Goal: Information Seeking & Learning: Check status

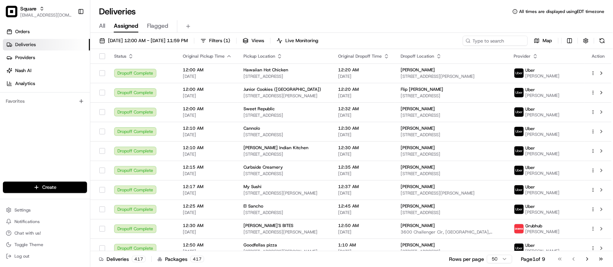
click at [46, 153] on div "Orders Deliveries Providers Nash AI Analytics Favorites" at bounding box center [45, 104] width 90 height 163
click at [47, 116] on div "Orders Deliveries Providers Nash AI Analytics Favorites" at bounding box center [45, 104] width 90 height 163
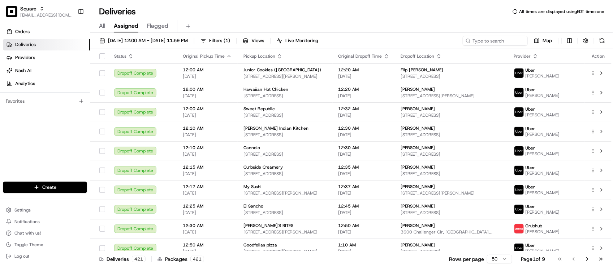
click at [193, 21] on div "All Assigned Flagged" at bounding box center [351, 26] width 522 height 13
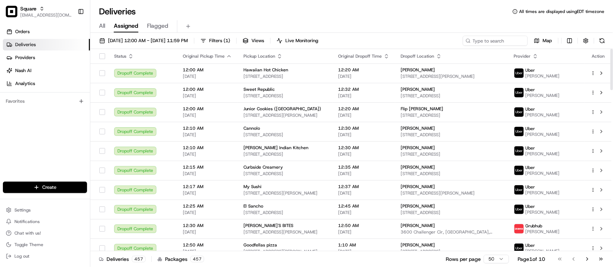
click at [65, 156] on div "Orders Deliveries Providers [PERSON_NAME] Analytics Favorites" at bounding box center [45, 104] width 90 height 163
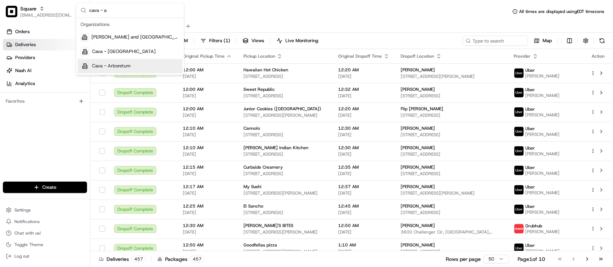
type input "cava - a"
click at [125, 67] on span "Cava - Arboretum" at bounding box center [111, 66] width 39 height 6
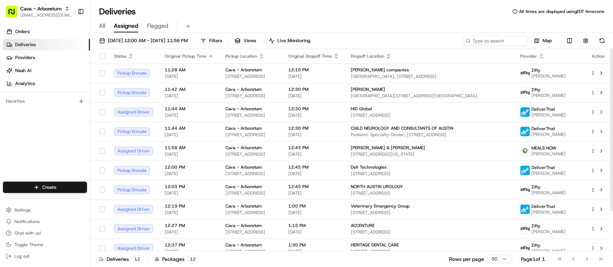
click at [16, 136] on div "Orders Deliveries Providers [PERSON_NAME] Analytics Favorites" at bounding box center [45, 104] width 90 height 163
click at [22, 154] on div "Orders Deliveries Providers [PERSON_NAME] Analytics Favorites" at bounding box center [45, 104] width 90 height 163
click at [385, 89] on span "Katherine Colley" at bounding box center [368, 90] width 34 height 6
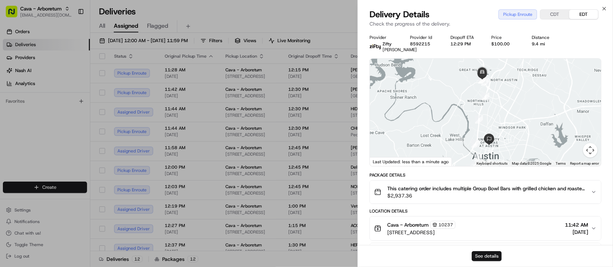
click at [491, 258] on button "See details" at bounding box center [486, 257] width 30 height 10
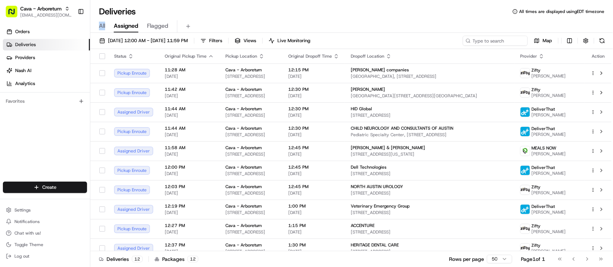
click at [241, 17] on div "All Assigned Flagged" at bounding box center [351, 25] width 522 height 16
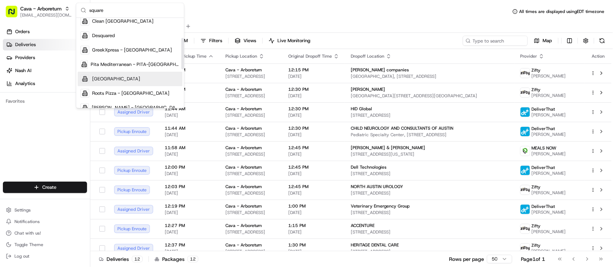
scroll to position [135, 0]
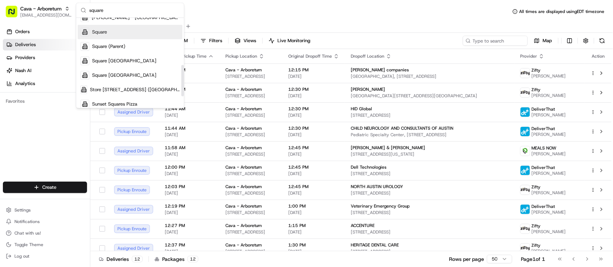
type input "square"
click at [118, 35] on div "Square" at bounding box center [130, 32] width 105 height 14
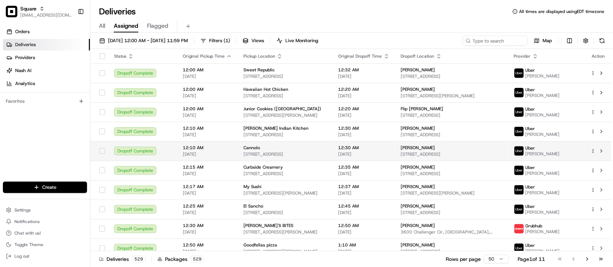
drag, startPoint x: 64, startPoint y: 167, endPoint x: 92, endPoint y: 157, distance: 30.5
click at [64, 167] on div "Orders Deliveries Providers [PERSON_NAME] Analytics Favorites" at bounding box center [45, 104] width 90 height 163
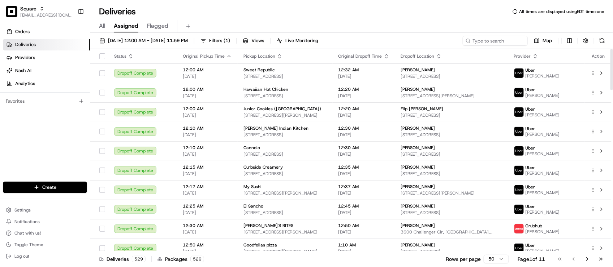
click at [465, 48] on div "08/20/2025 12:00 AM - 08/20/2025 11:59 PM Filters ( 1 ) Views Live Monitoring M…" at bounding box center [351, 42] width 522 height 13
click at [484, 44] on input at bounding box center [484, 41] width 87 height 10
paste input "2485017"
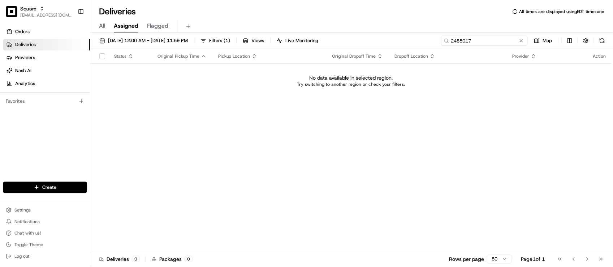
type input "2485017"
click at [144, 35] on div "08/20/2025 12:00 AM - 08/20/2025 11:59 PM Filters ( 1 ) Views Live Monitoring 2…" at bounding box center [351, 151] width 522 height 236
click at [144, 40] on span "08/20/2025 12:00 AM - 08/20/2025 11:59 PM" at bounding box center [148, 41] width 80 height 6
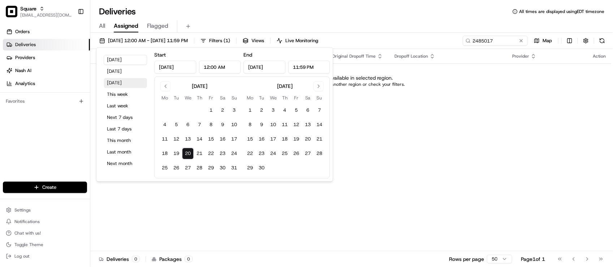
click at [128, 82] on button "Tomorrow" at bounding box center [125, 83] width 43 height 10
type input "Aug 21, 2025"
click at [121, 144] on button "This month" at bounding box center [125, 141] width 43 height 10
type input "Aug 1, 2025"
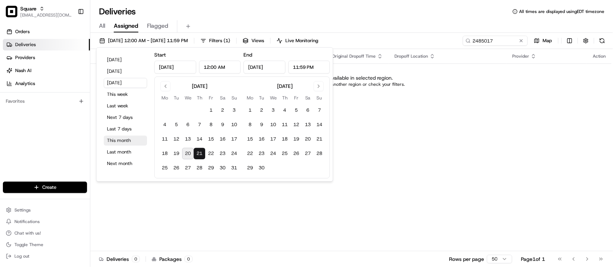
type input "Aug 31, 2025"
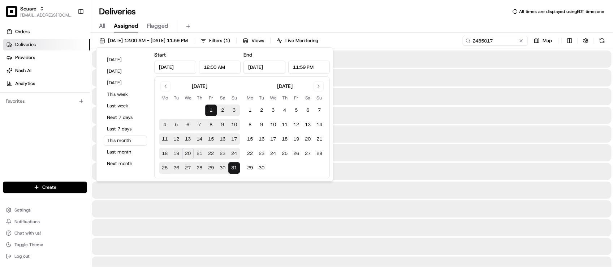
drag, startPoint x: 365, startPoint y: 32, endPoint x: 369, endPoint y: 32, distance: 3.7
click at [366, 32] on div "All Assigned Flagged" at bounding box center [351, 26] width 522 height 13
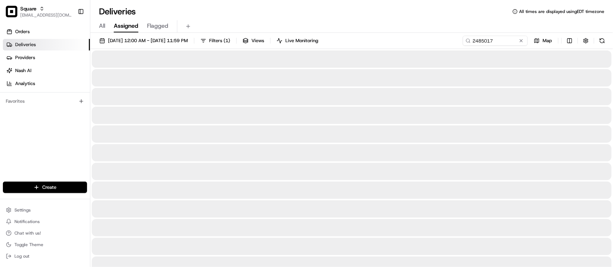
click at [376, 10] on div "Deliveries All times are displayed using EDT timezone" at bounding box center [351, 12] width 522 height 12
click at [384, 15] on div "Deliveries All times are displayed using EDT timezone" at bounding box center [351, 12] width 522 height 12
click at [383, 16] on div "Deliveries All times are displayed using EDT timezone" at bounding box center [351, 12] width 522 height 12
click at [381, 19] on div "All Assigned Flagged" at bounding box center [351, 25] width 522 height 16
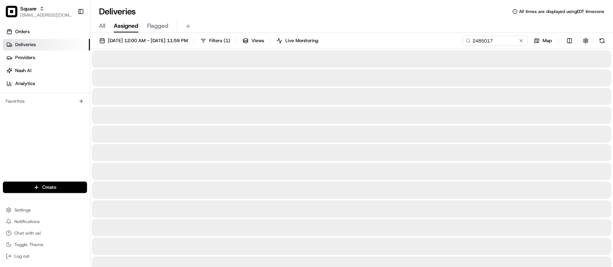
click at [363, 23] on div "All Assigned Flagged" at bounding box center [351, 26] width 522 height 13
click at [506, 42] on input "2485017" at bounding box center [484, 41] width 87 height 10
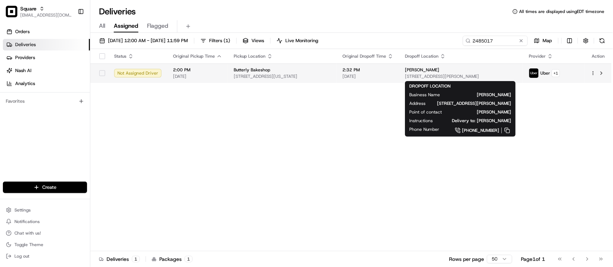
click at [413, 77] on span "143 Russell St #4f, Brooklyn, NY 11222, USA" at bounding box center [461, 77] width 112 height 6
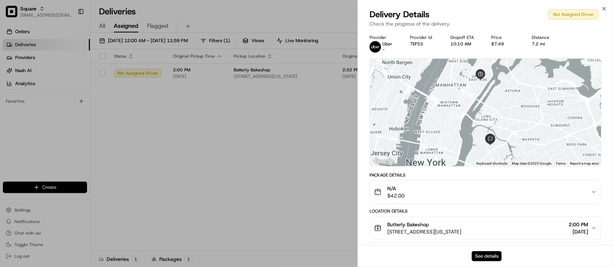
click at [478, 257] on button "See details" at bounding box center [486, 257] width 30 height 10
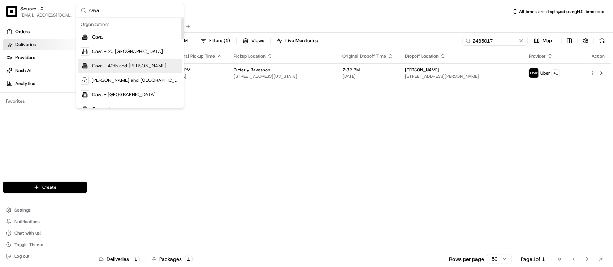
type input "cava"
click at [153, 62] on div "Cava - 40th and [PERSON_NAME]" at bounding box center [130, 66] width 105 height 14
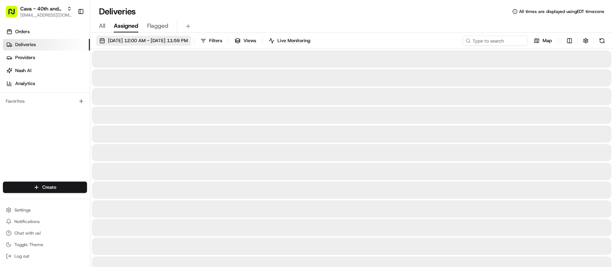
click at [169, 40] on span "08/01/2025 12:00 AM - 08/31/2025 11:59 PM" at bounding box center [148, 41] width 80 height 6
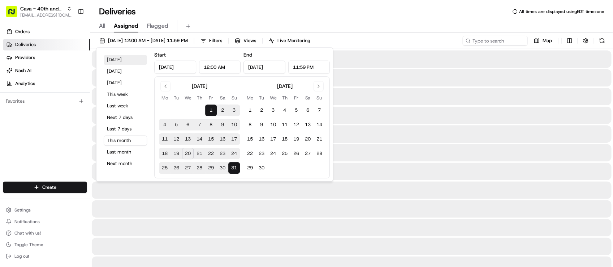
click at [127, 58] on button "Today" at bounding box center [125, 60] width 43 height 10
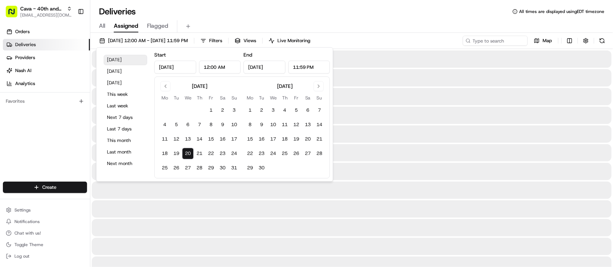
type input "Aug 20, 2025"
click at [117, 58] on button "Today" at bounding box center [125, 60] width 43 height 10
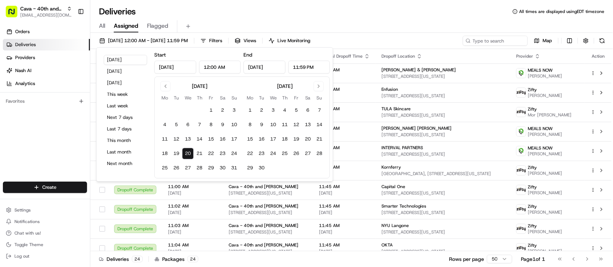
click at [353, 17] on div "All Assigned Flagged" at bounding box center [351, 25] width 522 height 16
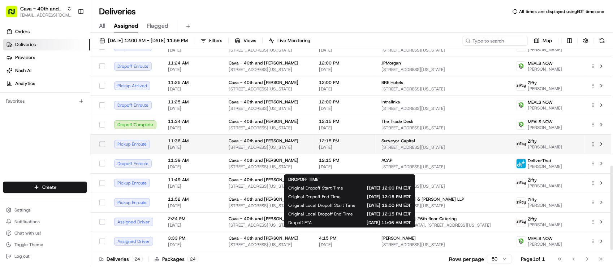
scroll to position [238, 0]
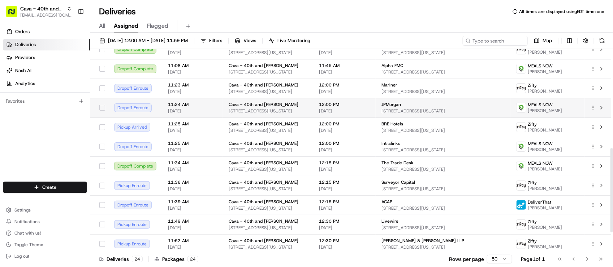
click at [349, 111] on span "[DATE]" at bounding box center [344, 111] width 51 height 6
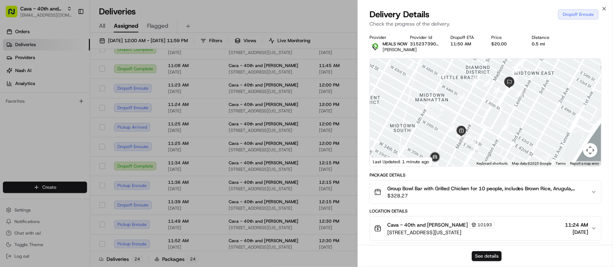
click at [490, 254] on button "See details" at bounding box center [486, 257] width 30 height 10
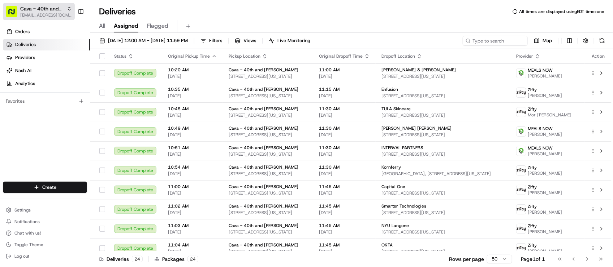
click at [67, 17] on span "[EMAIL_ADDRESS][DOMAIN_NAME]" at bounding box center [46, 15] width 52 height 6
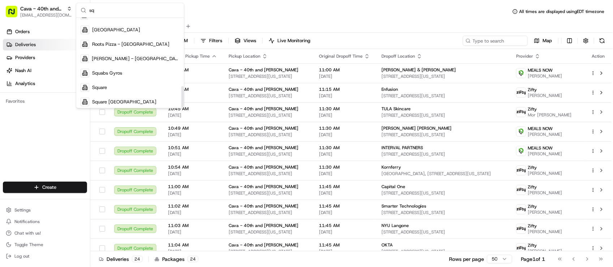
scroll to position [284, 0]
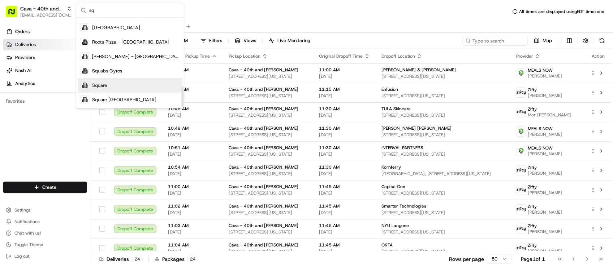
type input "sq"
click at [104, 81] on div "Square" at bounding box center [130, 85] width 105 height 14
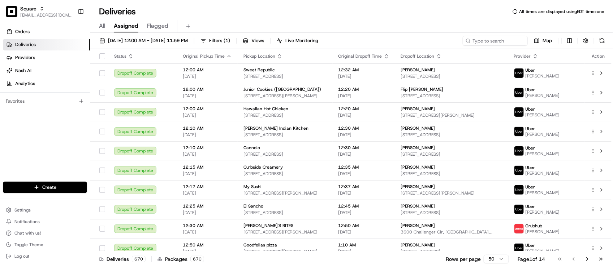
click at [44, 163] on div "Orders Deliveries Providers Nash AI Analytics Favorites" at bounding box center [45, 104] width 90 height 163
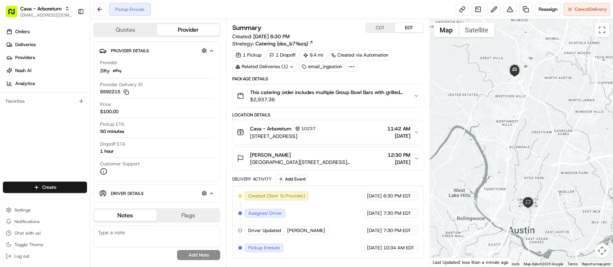
click at [364, 234] on div "08/19/2025 7:30 PM EDT" at bounding box center [391, 231] width 54 height 9
click at [378, 26] on button "CDT" at bounding box center [380, 27] width 29 height 9
click at [311, 161] on span "Student Activities Center, 2201 Speedway, Austin, TX 78712, USA" at bounding box center [317, 162] width 134 height 7
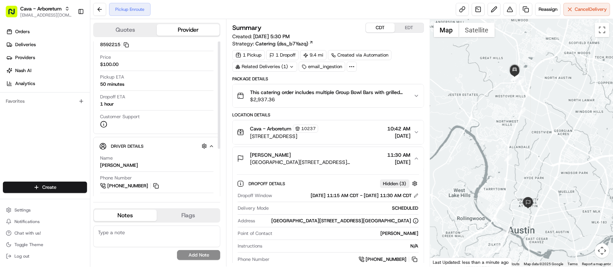
scroll to position [69, 0]
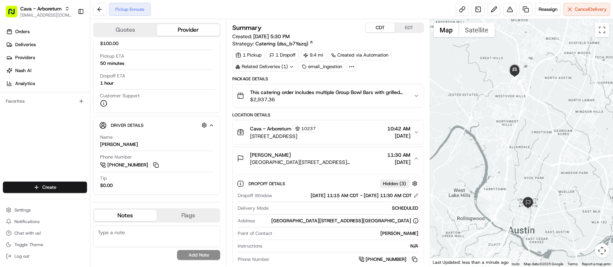
click at [319, 12] on div "Pickup Enroute Reassign Cancel Delivery" at bounding box center [351, 9] width 522 height 19
click at [311, 18] on div "Pickup Enroute Reassign Cancel Delivery" at bounding box center [351, 9] width 522 height 19
drag, startPoint x: 157, startPoint y: 97, endPoint x: 168, endPoint y: 89, distance: 13.2
click at [156, 97] on div "Customer Support" at bounding box center [156, 100] width 113 height 14
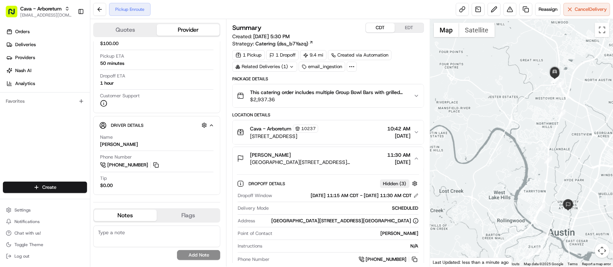
drag, startPoint x: 509, startPoint y: 205, endPoint x: 546, endPoint y: 204, distance: 36.8
click at [546, 204] on div at bounding box center [521, 143] width 183 height 248
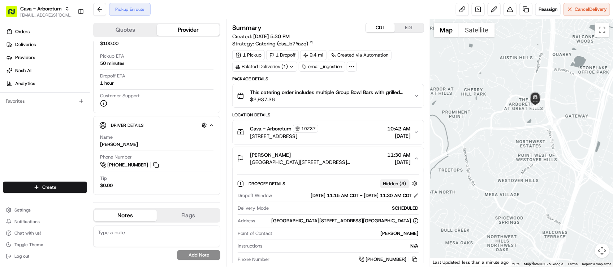
drag, startPoint x: 558, startPoint y: 118, endPoint x: 551, endPoint y: 145, distance: 27.7
click at [551, 145] on div at bounding box center [521, 143] width 183 height 248
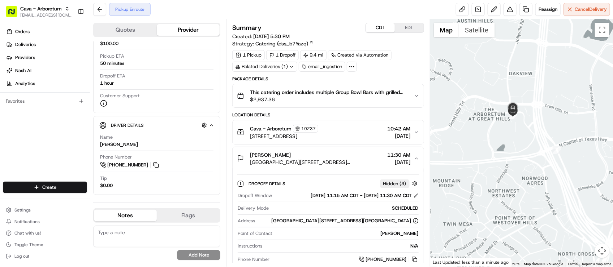
drag, startPoint x: 529, startPoint y: 94, endPoint x: 532, endPoint y: 121, distance: 27.6
click at [532, 121] on div at bounding box center [521, 143] width 183 height 248
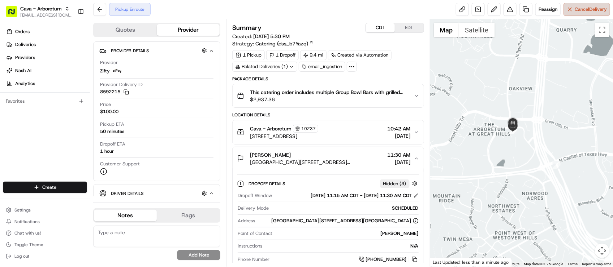
click at [566, 11] on button "Cancel Delivery" at bounding box center [586, 9] width 47 height 13
click at [31, 139] on div "Orders Deliveries Providers Nash AI Analytics Favorites" at bounding box center [45, 104] width 90 height 163
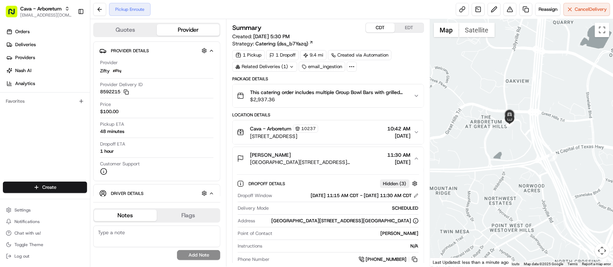
click at [491, 116] on div at bounding box center [521, 143] width 183 height 248
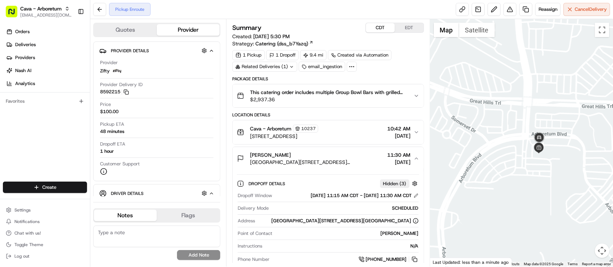
click at [288, 65] on div "Related Deliveries (1)" at bounding box center [264, 67] width 65 height 10
click at [280, 84] on span "ord_ZBBxT8UB6JqYabQuTdJPGq" at bounding box center [271, 84] width 70 height 6
click at [346, 242] on div "Dropoff Window 08/20/2025 11:15 AM CDT - 08/20/2025 11:30 AM CDT Delivery Mode …" at bounding box center [328, 228] width 182 height 77
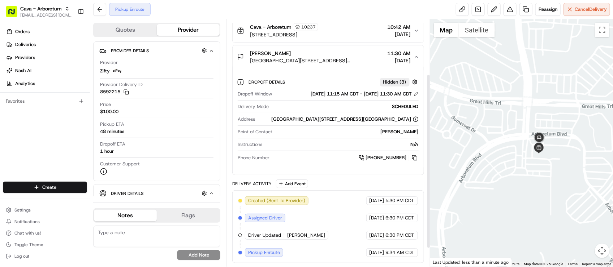
scroll to position [104, 0]
click at [73, 158] on div "Orders Deliveries Providers Nash AI Analytics Favorites" at bounding box center [45, 104] width 90 height 163
click at [119, 135] on div "48 minutes" at bounding box center [112, 132] width 24 height 6
click at [295, 58] on span "Student Activities Center, 2201 Speedway, Austin, TX 78712, USA" at bounding box center [317, 60] width 134 height 7
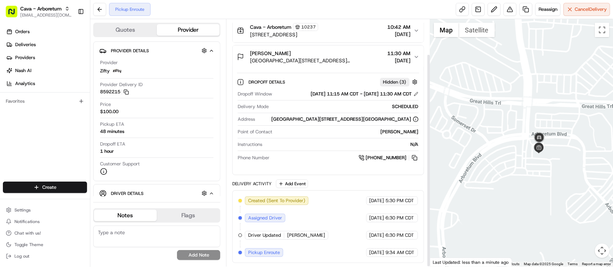
scroll to position [0, 0]
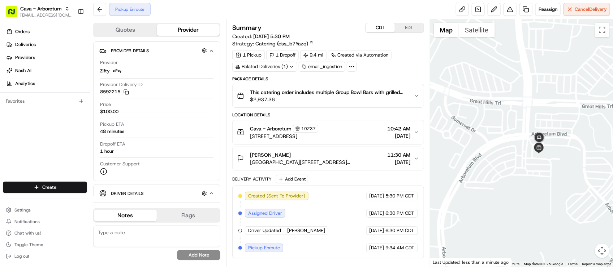
click at [320, 239] on div "Created (Sent To Provider) Zifty 08/19/2025 5:30 PM CDT Assigned Driver Zifty 0…" at bounding box center [327, 222] width 179 height 61
click at [374, 160] on span "Student Activities Center, 2201 Speedway, Austin, TX 78712, USA" at bounding box center [317, 162] width 134 height 7
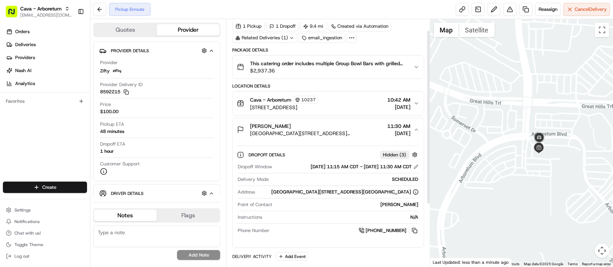
scroll to position [45, 0]
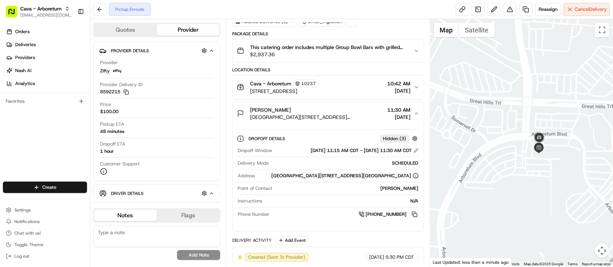
click at [338, 208] on div "Instructions N/A" at bounding box center [328, 203] width 180 height 10
drag, startPoint x: 189, startPoint y: 117, endPoint x: 225, endPoint y: 114, distance: 35.8
click at [188, 117] on div "Price $100.00" at bounding box center [156, 109] width 113 height 17
drag, startPoint x: 506, startPoint y: 152, endPoint x: 481, endPoint y: 127, distance: 35.0
click at [481, 127] on div at bounding box center [521, 143] width 183 height 248
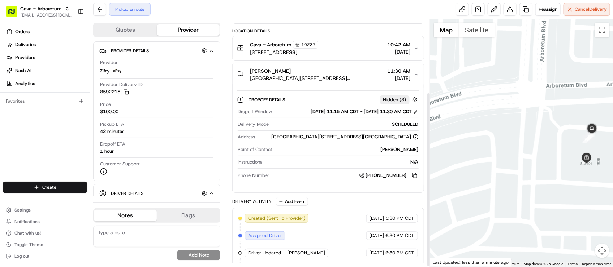
scroll to position [104, 0]
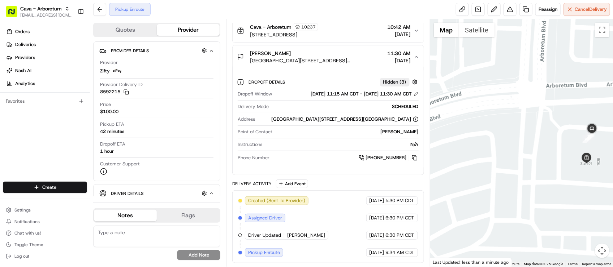
click at [338, 233] on div "Created (Sent To Provider) Zifty 08/19/2025 5:30 PM CDT Assigned Driver Zifty 0…" at bounding box center [327, 227] width 179 height 61
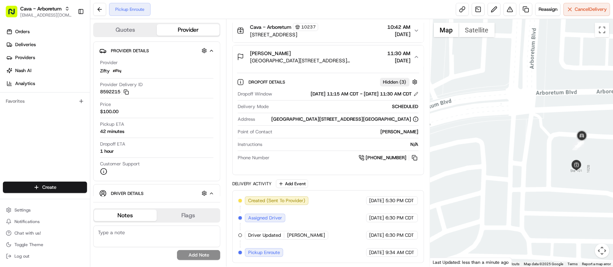
drag, startPoint x: 554, startPoint y: 137, endPoint x: 535, endPoint y: 164, distance: 32.6
click at [535, 164] on div at bounding box center [521, 143] width 183 height 248
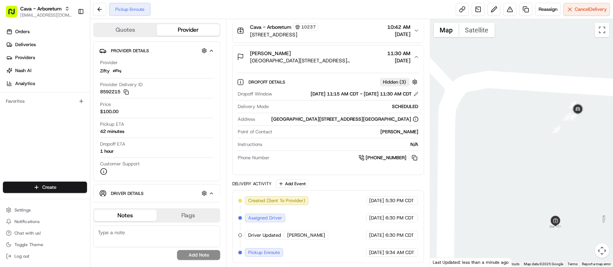
drag, startPoint x: 562, startPoint y: 168, endPoint x: 521, endPoint y: 105, distance: 75.6
click at [520, 104] on div at bounding box center [521, 143] width 183 height 248
drag, startPoint x: 535, startPoint y: 164, endPoint x: 518, endPoint y: 143, distance: 26.7
click at [516, 143] on div at bounding box center [521, 143] width 183 height 248
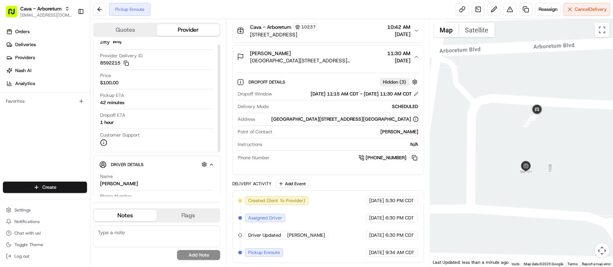
scroll to position [69, 0]
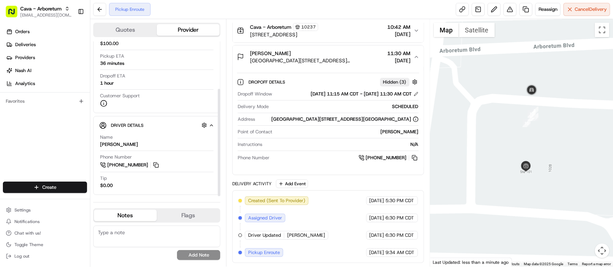
click at [206, 167] on div "Phone Number +1 737 222 3353" at bounding box center [156, 161] width 113 height 15
click at [349, 223] on div "Created (Sent To Provider) Zifty 08/19/2025 5:30 PM CDT Assigned Driver Zifty 0…" at bounding box center [327, 227] width 179 height 61
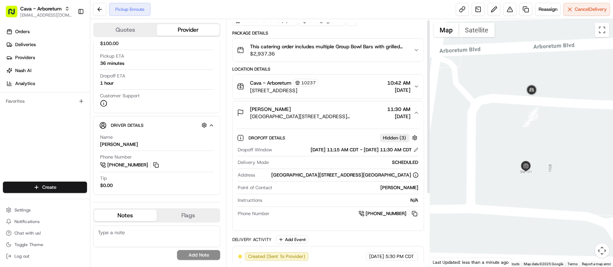
scroll to position [0, 0]
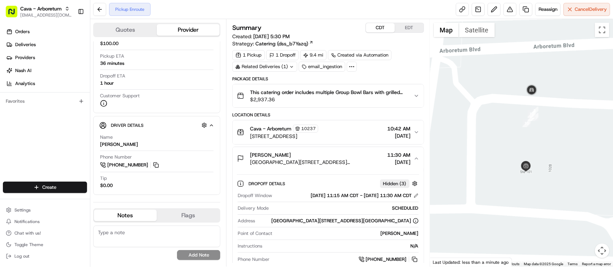
click at [292, 105] on button "This catering order includes multiple Group Bowl Bars with grilled chicken and …" at bounding box center [327, 95] width 191 height 23
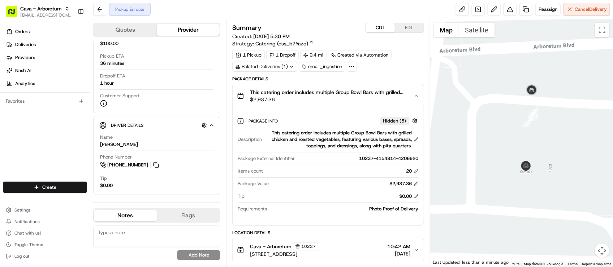
click at [291, 105] on button "This catering order includes multiple Group Bowl Bars with grilled chicken and …" at bounding box center [327, 95] width 191 height 23
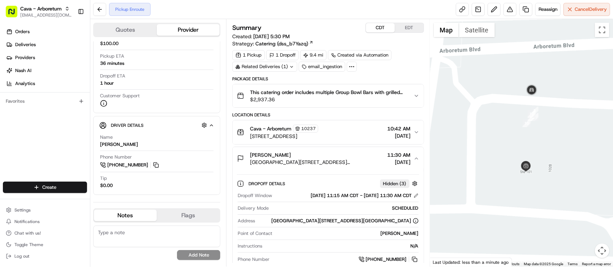
click at [178, 11] on div "Pickup Enroute Reassign Cancel Delivery" at bounding box center [351, 9] width 522 height 19
click at [329, 185] on div "Dropoff Details Hidden ( 3 )" at bounding box center [333, 183] width 170 height 9
click at [327, 159] on div "Katherine Colley" at bounding box center [317, 155] width 134 height 7
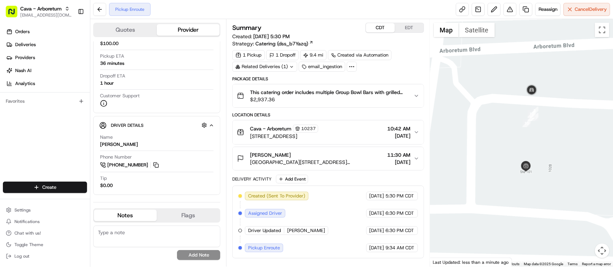
click at [384, 65] on div "1 Pickup 1 Dropoff 9.4 mi Created via Automation Related Deliveries (1) email_i…" at bounding box center [327, 61] width 191 height 22
click at [374, 94] on span "This catering order includes multiple Group Bowl Bars with grilled chicken and …" at bounding box center [328, 92] width 157 height 7
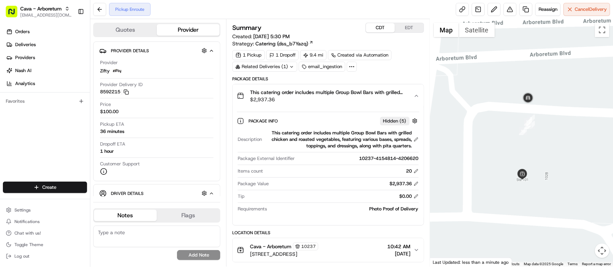
click at [542, 145] on div at bounding box center [521, 143] width 183 height 248
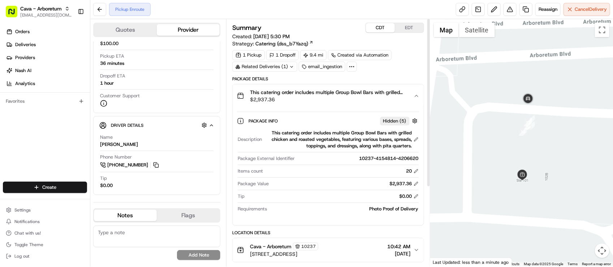
click at [318, 170] on div "20" at bounding box center [342, 171] width 152 height 6
click at [211, 12] on div "Pickup Enroute Reassign Cancel Delivery" at bounding box center [351, 9] width 522 height 19
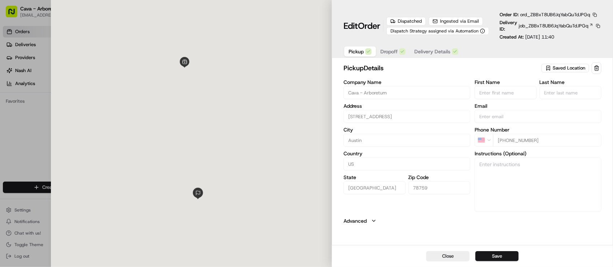
click at [303, 204] on div at bounding box center [191, 133] width 281 height 267
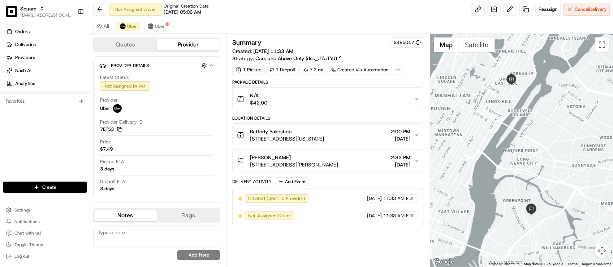
click at [352, 136] on div "Butterly Bakeshop 341 E 78th St, New York, NY 10075, USA 2:00 PM 08/20/2025" at bounding box center [325, 135] width 176 height 14
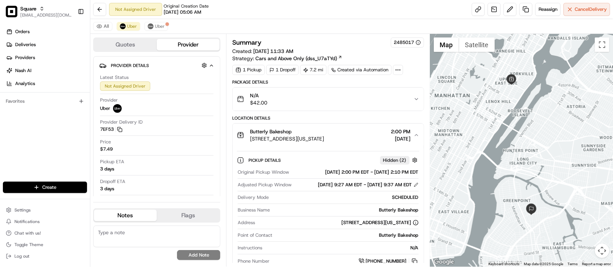
click at [300, 145] on button "Butterly Bakeshop 341 E 78th St, New York, NY 10075, USA 2:00 PM 08/20/2025" at bounding box center [327, 135] width 191 height 23
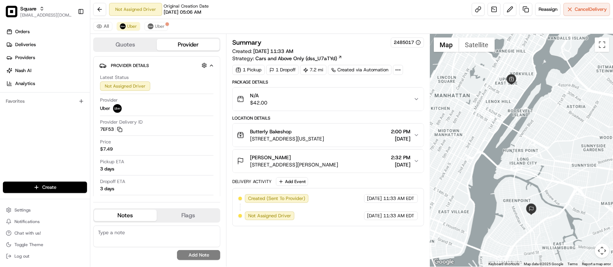
click at [270, 13] on div "Not Assigned Driver Original Creation Date 08/20/2025 05:06 AM Reassign Cancel …" at bounding box center [351, 9] width 522 height 19
click at [154, 30] on button "Uber" at bounding box center [155, 26] width 23 height 9
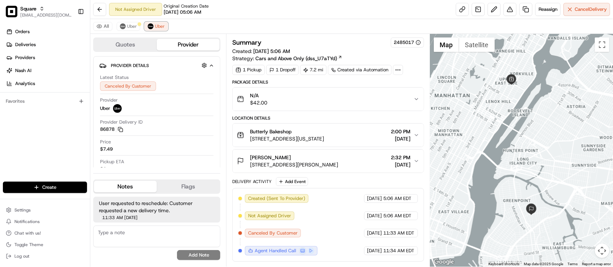
scroll to position [0, 0]
click at [127, 24] on span "Uber" at bounding box center [132, 26] width 10 height 6
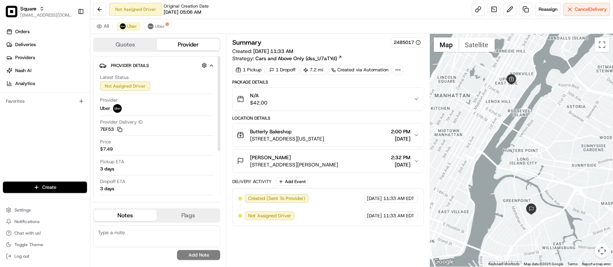
click at [162, 136] on div at bounding box center [156, 136] width 113 height 0
click at [171, 120] on div "Provider Delivery ID 7EF53 Copy del_cEI57jmQSti5aICFJAfvUw 7EF53" at bounding box center [156, 126] width 113 height 14
click at [171, 148] on div "Price $7.49" at bounding box center [156, 146] width 113 height 14
click at [293, 129] on div "Butterly Bakeshop" at bounding box center [287, 131] width 74 height 7
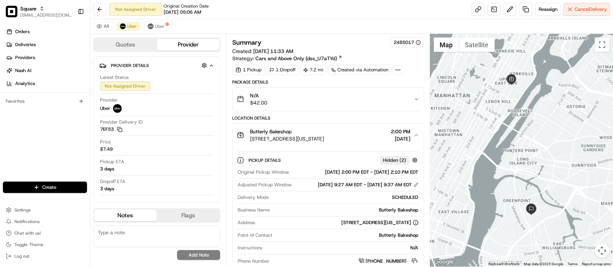
click at [354, 126] on button "Butterly Bakeshop 341 E 78th St, New York, NY 10075, USA 2:00 PM 08/20/2025" at bounding box center [327, 135] width 191 height 23
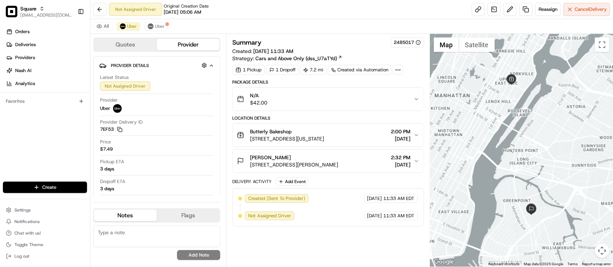
click at [369, 138] on div "Butterly Bakeshop 341 E 78th St, New York, NY 10075, USA 2:00 PM 08/20/2025" at bounding box center [325, 135] width 176 height 14
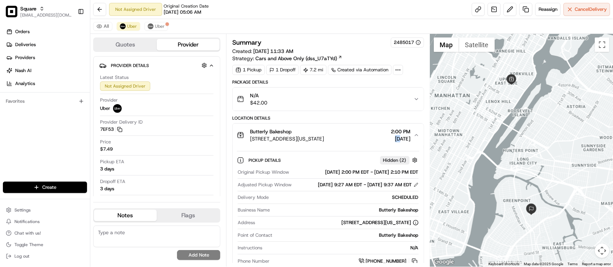
click at [369, 138] on div "Butterly Bakeshop 341 E 78th St, New York, NY 10075, USA 2:00 PM 08/20/2025" at bounding box center [325, 135] width 176 height 14
click at [300, 24] on div "All Uber Uber" at bounding box center [351, 26] width 522 height 15
click at [282, 13] on div "Not Assigned Driver Original Creation Date 08/20/2025 05:06 AM Reassign Cancel …" at bounding box center [351, 9] width 522 height 19
click at [130, 229] on textarea at bounding box center [156, 237] width 127 height 22
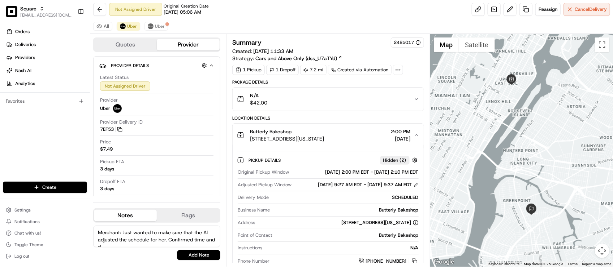
scroll to position [4, 0]
type textarea "Merchant: Just wanted to make sure that the AI adjusted the schedule for her. C…"
click at [210, 254] on button "Add Note" at bounding box center [198, 256] width 43 height 10
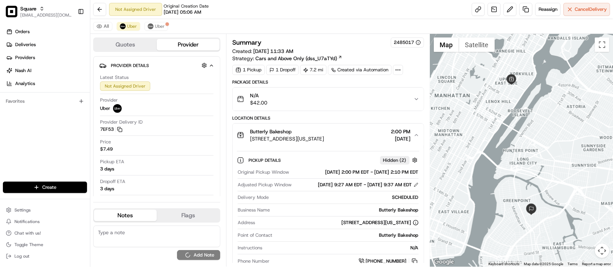
scroll to position [0, 0]
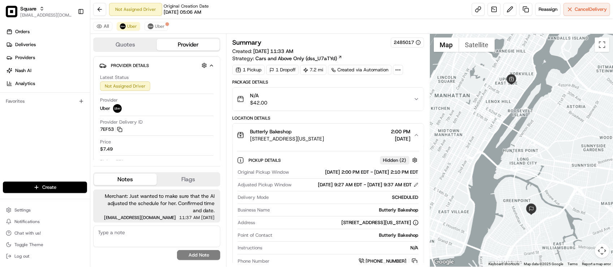
click at [218, 32] on div "All Uber Uber" at bounding box center [351, 26] width 522 height 15
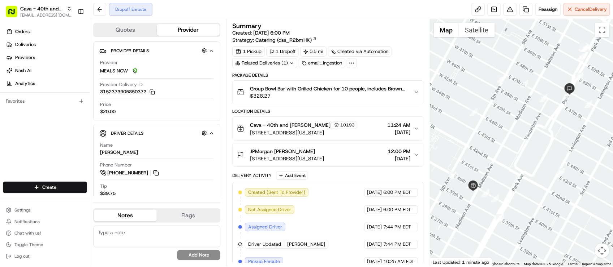
click at [346, 200] on div "Created (Sent To Provider) MEALS NOW [DATE] 6:00 PM EDT Not Assigned Driver MEA…" at bounding box center [327, 253] width 179 height 130
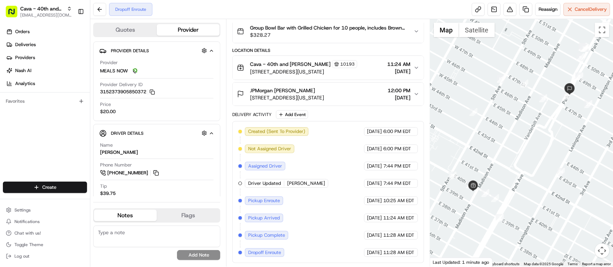
click at [367, 102] on button "JPMorgan [PERSON_NAME][GEOGRAPHIC_DATA][STREET_ADDRESS][US_STATE][GEOGRAPHIC_DA…" at bounding box center [327, 94] width 191 height 23
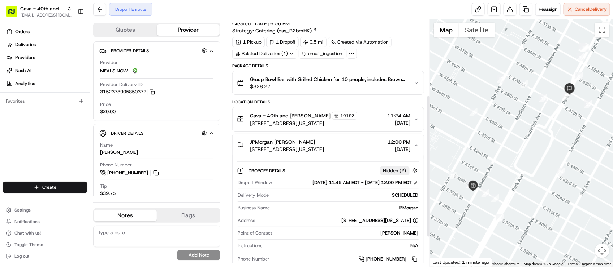
scroll to position [0, 0]
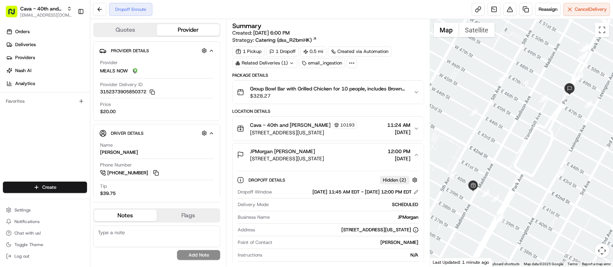
click at [308, 97] on span "$328.27" at bounding box center [328, 95] width 157 height 7
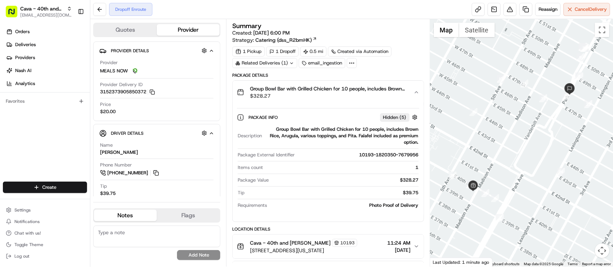
click at [308, 97] on span "$328.27" at bounding box center [328, 95] width 157 height 7
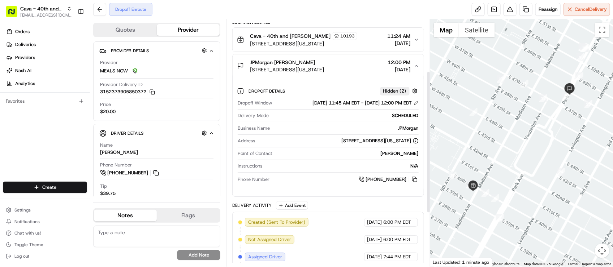
scroll to position [90, 0]
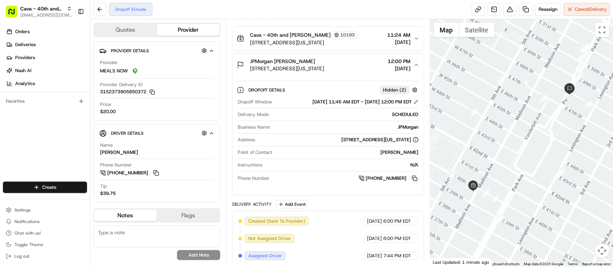
click at [340, 177] on div "[PHONE_NUMBER]" at bounding box center [345, 179] width 146 height 8
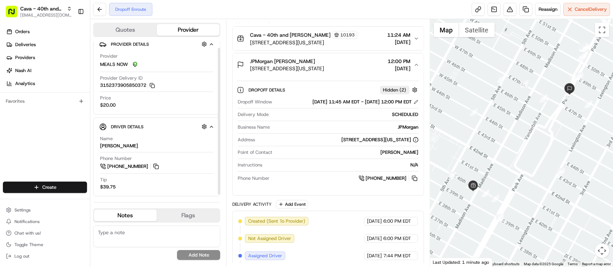
scroll to position [8, 0]
click at [10, 150] on div "Orders Deliveries Providers [PERSON_NAME] Analytics Favorites" at bounding box center [45, 104] width 90 height 163
click at [133, 108] on div "Provider MEALS NOW Provider Delivery ID 3152373905850372 Copy 3152373905850372 …" at bounding box center [156, 79] width 115 height 61
drag, startPoint x: 100, startPoint y: 185, endPoint x: 111, endPoint y: 188, distance: 11.0
click at [111, 188] on div "$39.75" at bounding box center [108, 186] width 16 height 6
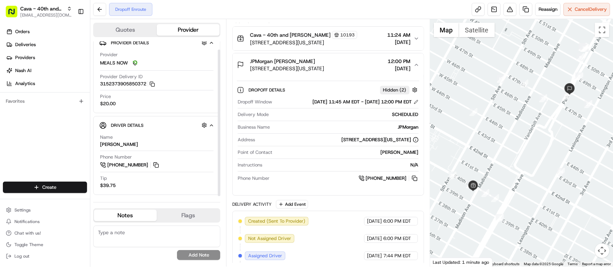
click at [127, 183] on div "Tip $39.75" at bounding box center [156, 182] width 113 height 14
click at [306, 159] on div "Point of Contact [PERSON_NAME]" at bounding box center [328, 154] width 180 height 10
drag, startPoint x: 97, startPoint y: 156, endPoint x: 91, endPoint y: 147, distance: 11.0
click at [97, 156] on div "Driver Details Hidden ( 10 ) Name [PERSON_NAME] Phone Number [PHONE_NUMBER] Tip…" at bounding box center [156, 155] width 127 height 79
click at [277, 136] on div "Dropoff Window [DATE] 11:45 AM EDT - [DATE] 12:00 PM EDT Delivery Mode SCHEDULE…" at bounding box center [328, 141] width 182 height 90
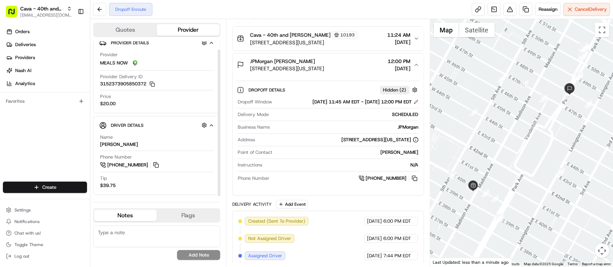
click at [57, 139] on div "Orders Deliveries Providers [PERSON_NAME] Analytics Favorites" at bounding box center [45, 104] width 90 height 163
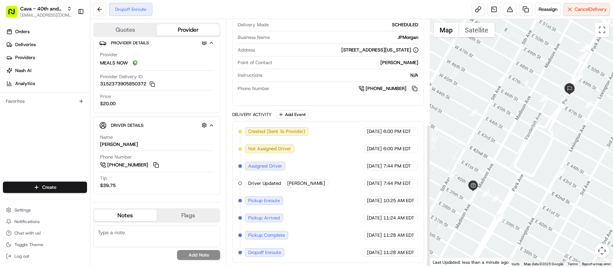
scroll to position [183, 0]
click at [324, 218] on div "Created (Sent To Provider) MEALS NOW [DATE] 6:00 PM EDT Not Assigned Driver MEA…" at bounding box center [327, 192] width 179 height 130
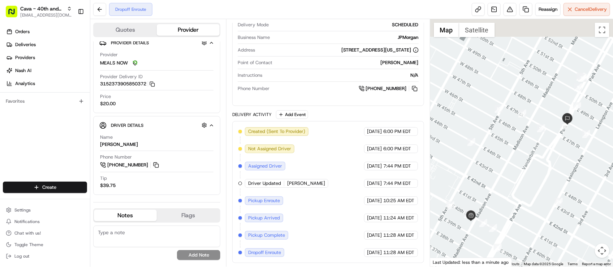
drag, startPoint x: 483, startPoint y: 150, endPoint x: 484, endPoint y: 183, distance: 32.9
click at [483, 184] on div at bounding box center [521, 143] width 183 height 248
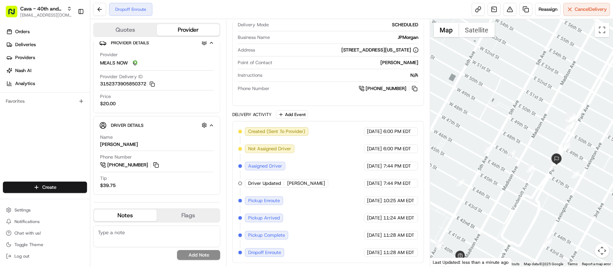
drag, startPoint x: 527, startPoint y: 139, endPoint x: 524, endPoint y: 157, distance: 18.1
click at [524, 157] on div at bounding box center [521, 143] width 183 height 248
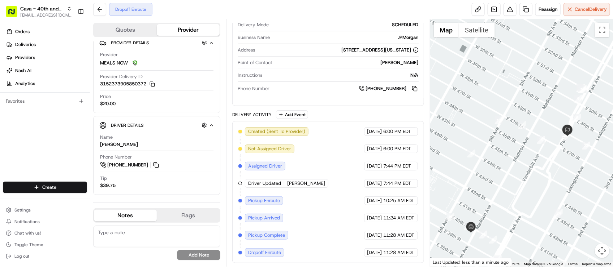
drag, startPoint x: 448, startPoint y: 242, endPoint x: 466, endPoint y: 187, distance: 58.2
click at [466, 187] on div at bounding box center [521, 143] width 183 height 248
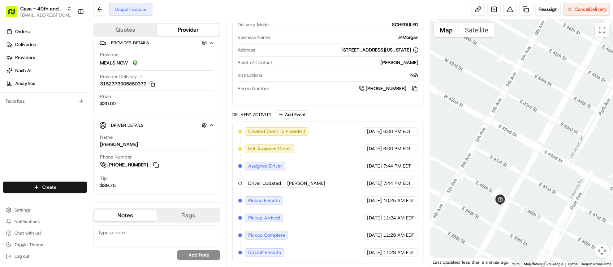
drag, startPoint x: 475, startPoint y: 218, endPoint x: 497, endPoint y: 161, distance: 61.5
click at [497, 161] on div at bounding box center [521, 143] width 183 height 248
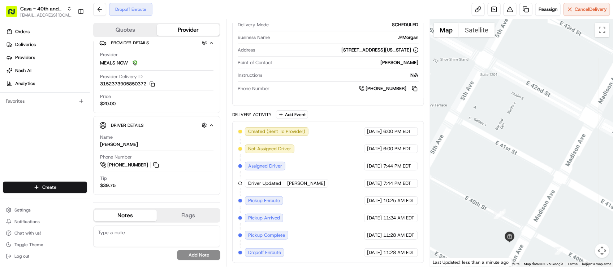
drag, startPoint x: 497, startPoint y: 161, endPoint x: 504, endPoint y: 151, distance: 11.9
click at [504, 151] on div at bounding box center [521, 143] width 183 height 248
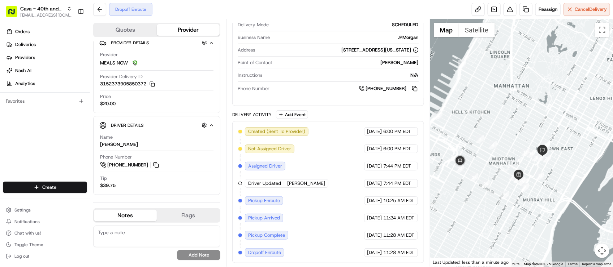
drag, startPoint x: 511, startPoint y: 148, endPoint x: 523, endPoint y: 184, distance: 37.6
click at [530, 171] on div at bounding box center [621, 171] width 183 height 0
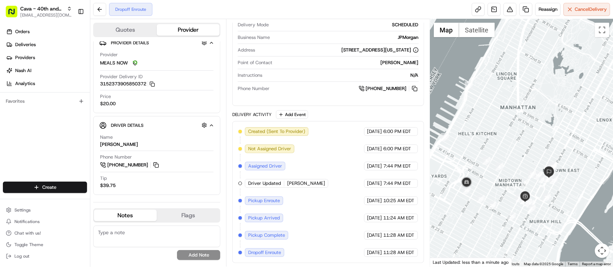
drag, startPoint x: 488, startPoint y: 161, endPoint x: 495, endPoint y: 186, distance: 26.1
click at [495, 186] on div at bounding box center [521, 143] width 183 height 248
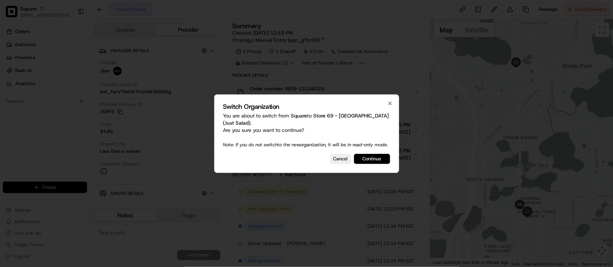
click at [364, 163] on button "Continue" at bounding box center [372, 159] width 36 height 10
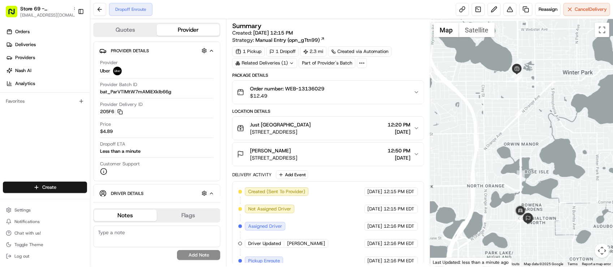
click at [383, 100] on div "Order number: WEB-13136029 $12.49" at bounding box center [325, 92] width 176 height 14
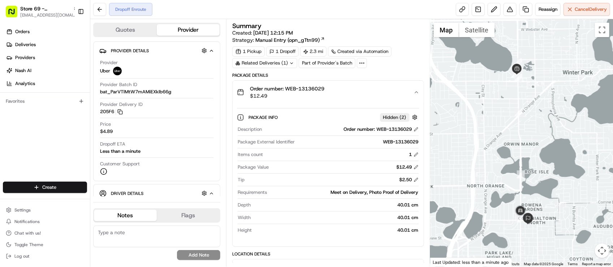
click at [383, 100] on div "Order number: WEB-13136029 $12.49" at bounding box center [325, 92] width 176 height 14
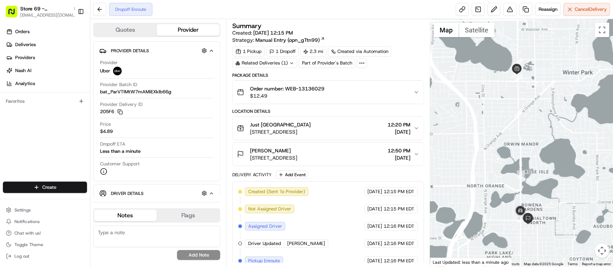
click at [204, 2] on div "Dropoff Enroute Reassign Cancel Delivery" at bounding box center [351, 9] width 522 height 19
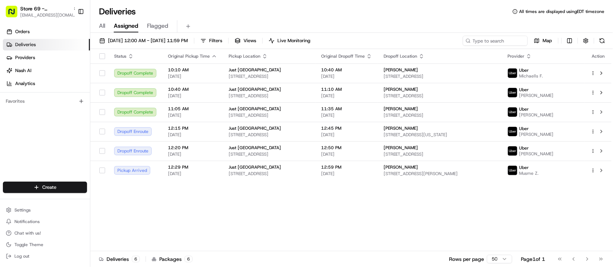
click at [187, 221] on div "Status Original Pickup Time Pickup Location Original Dropoff Time Dropoff Locat…" at bounding box center [350, 150] width 521 height 203
click at [286, 249] on div "Status Original Pickup Time Pickup Location Original Dropoff Time Dropoff Locat…" at bounding box center [350, 150] width 521 height 203
click at [44, 127] on div "Orders Deliveries Providers [PERSON_NAME] Analytics Favorites" at bounding box center [45, 104] width 90 height 163
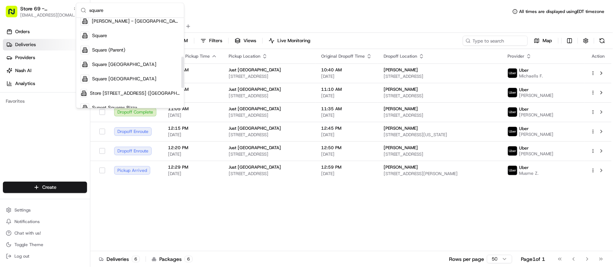
scroll to position [135, 0]
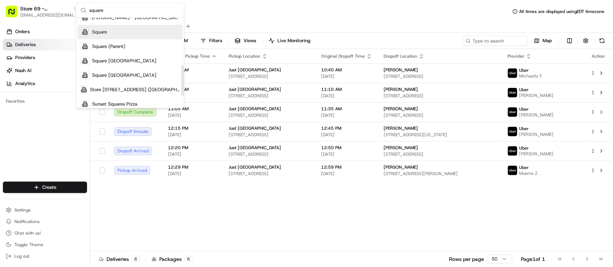
type input "square"
click at [97, 34] on span "Square" at bounding box center [99, 32] width 15 height 6
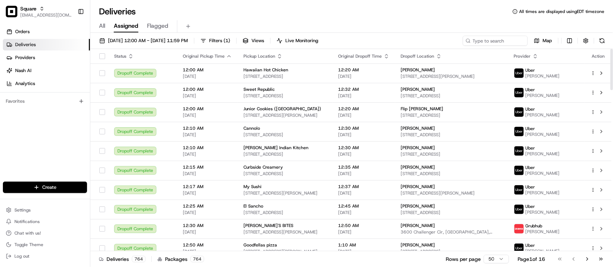
click at [73, 165] on div "Orders Deliveries Providers [PERSON_NAME] Analytics Favorites" at bounding box center [45, 104] width 90 height 163
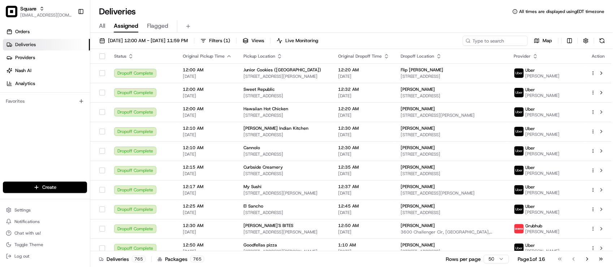
click at [64, 147] on div "Orders Deliveries Providers [PERSON_NAME] Analytics Favorites" at bounding box center [45, 104] width 90 height 163
click at [26, 167] on div "Orders Deliveries Providers [PERSON_NAME] Analytics Favorites" at bounding box center [45, 104] width 90 height 163
click at [288, 6] on div "Deliveries All times are displayed using EDT timezone" at bounding box center [351, 12] width 522 height 12
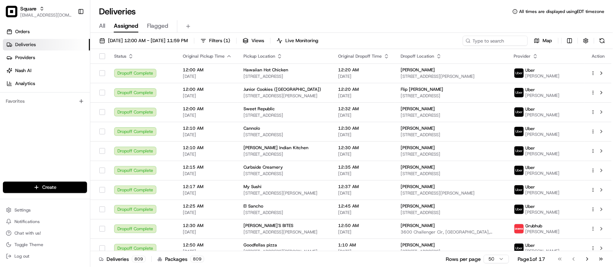
click at [203, 15] on div "Deliveries All times are displayed using EDT timezone" at bounding box center [351, 12] width 522 height 12
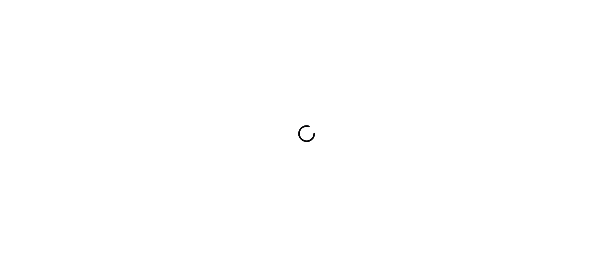
click at [193, 68] on div at bounding box center [306, 133] width 613 height 267
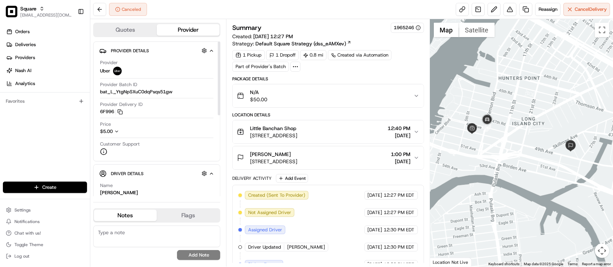
click at [217, 10] on div "Canceled Reassign Cancel Delivery" at bounding box center [351, 9] width 522 height 19
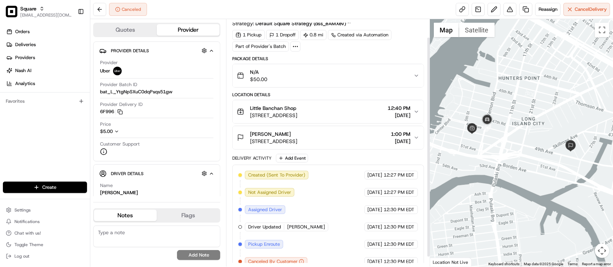
scroll to position [31, 0]
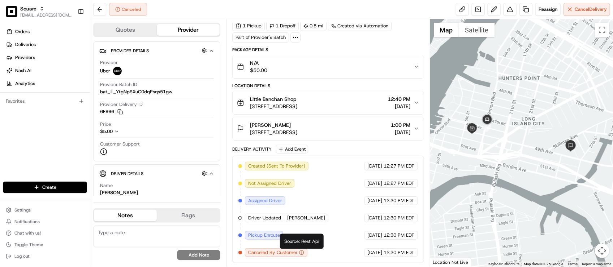
click at [364, 204] on div "[DATE] 12:30 PM EDT" at bounding box center [390, 201] width 53 height 9
click at [367, 201] on span "08/20/2025" at bounding box center [374, 201] width 15 height 6
click at [331, 117] on button "Camille Hamant 25-11 49th Ave, Long Island City, NY 11101, USA 1:00 PM 08/20/20…" at bounding box center [327, 128] width 191 height 23
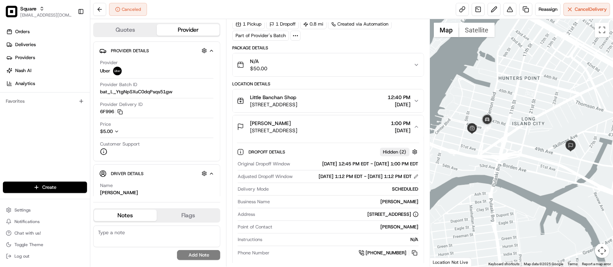
click at [297, 129] on span "25-11 49th Ave, Long Island City, NY 11101, USA" at bounding box center [273, 130] width 47 height 7
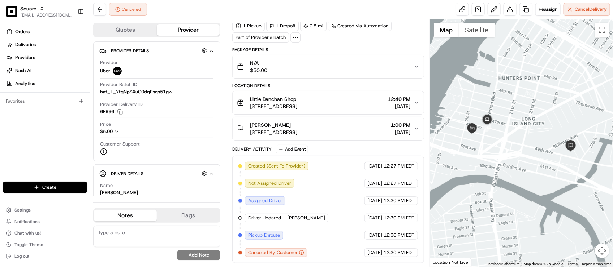
click at [363, 196] on div "Created (Sent To Provider) Uber 08/20/2025 12:27 PM EDT Not Assigned Driver Ube…" at bounding box center [327, 209] width 179 height 95
